Goal: Information Seeking & Learning: Learn about a topic

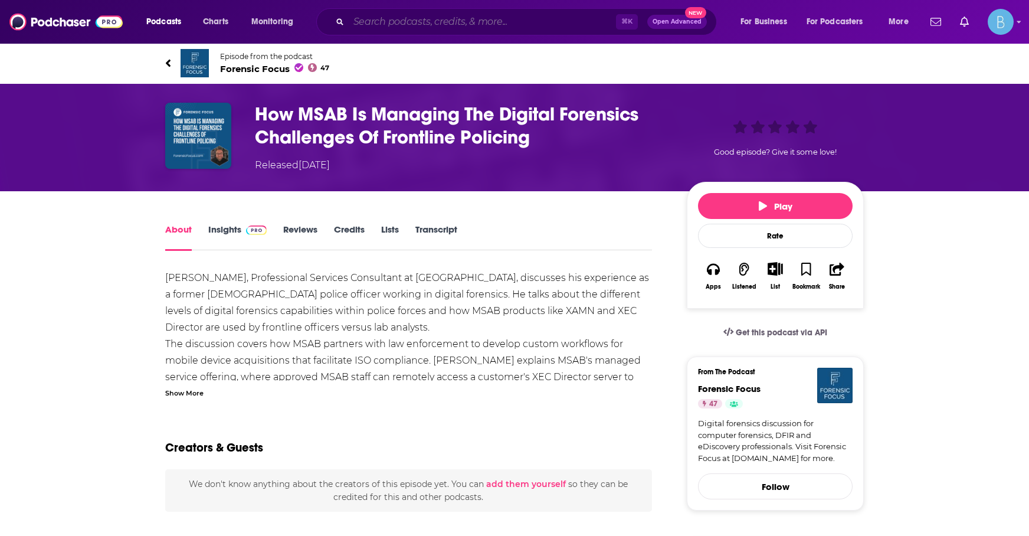
click at [443, 17] on input "Search podcasts, credits, & more..." at bounding box center [482, 21] width 267 height 19
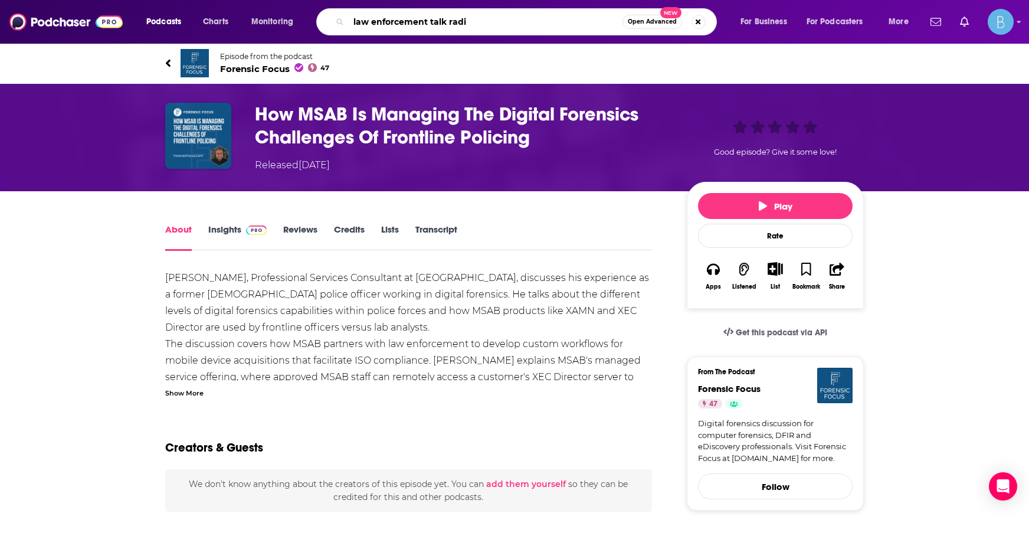
type input "law enforcement talk radio"
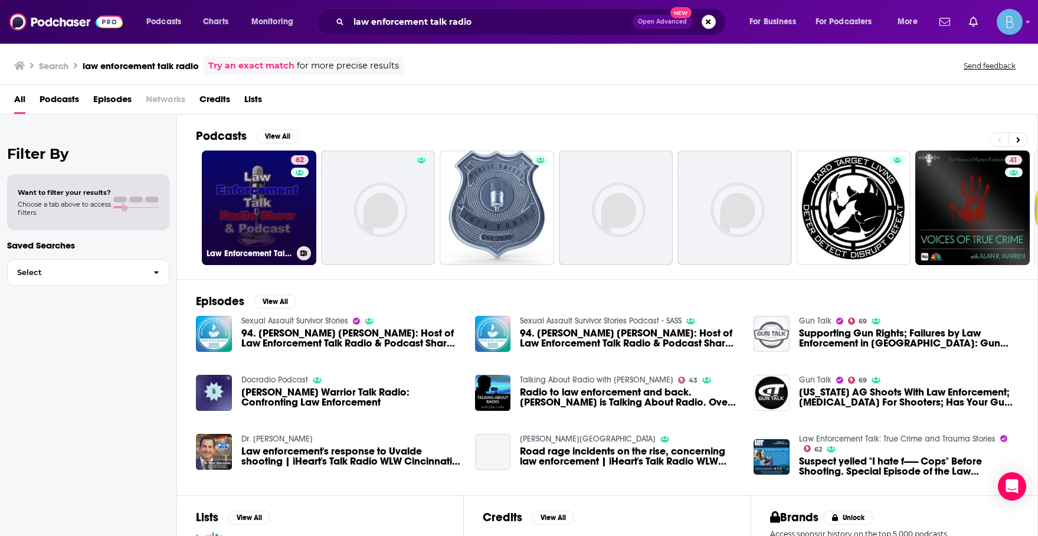
click at [271, 204] on link "62 Law Enforcement Talk: True Crime and Trauma Stories" at bounding box center [259, 207] width 114 height 114
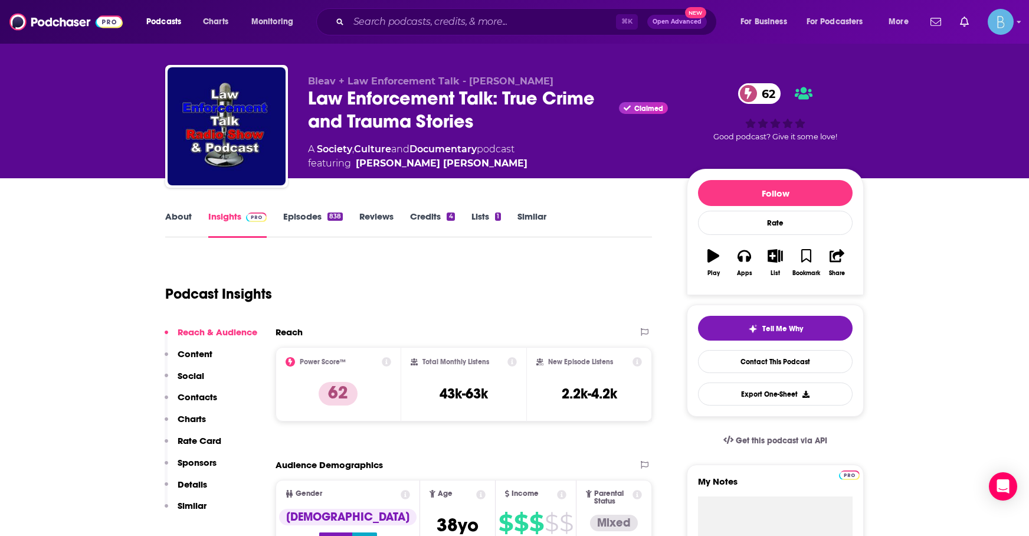
scroll to position [84, 0]
